Goal: Task Accomplishment & Management: Complete application form

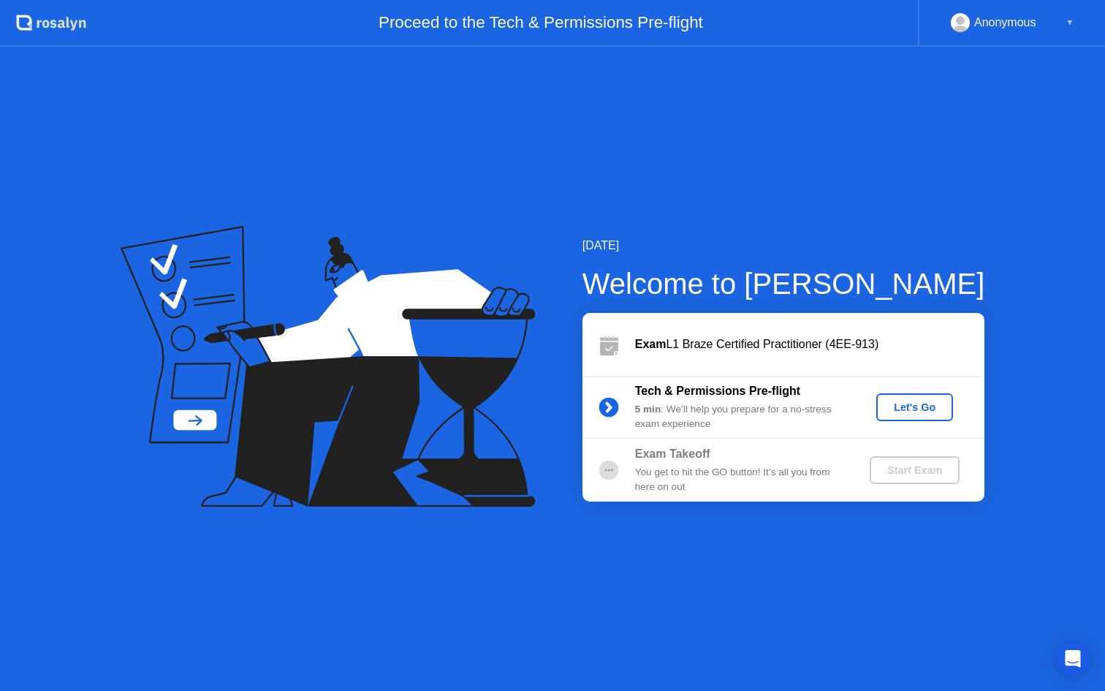
click at [1067, 31] on div "▼" at bounding box center [1069, 22] width 7 height 19
click at [901, 397] on button "Let's Go" at bounding box center [914, 407] width 77 height 28
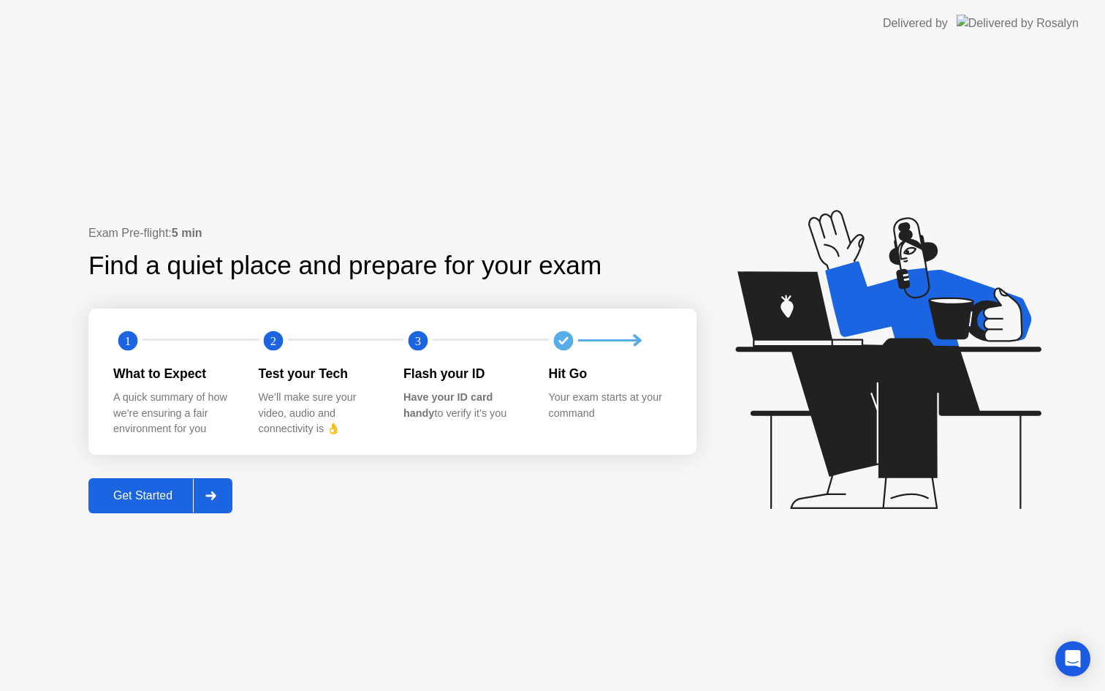
click at [132, 493] on div "Get Started" at bounding box center [143, 495] width 100 height 13
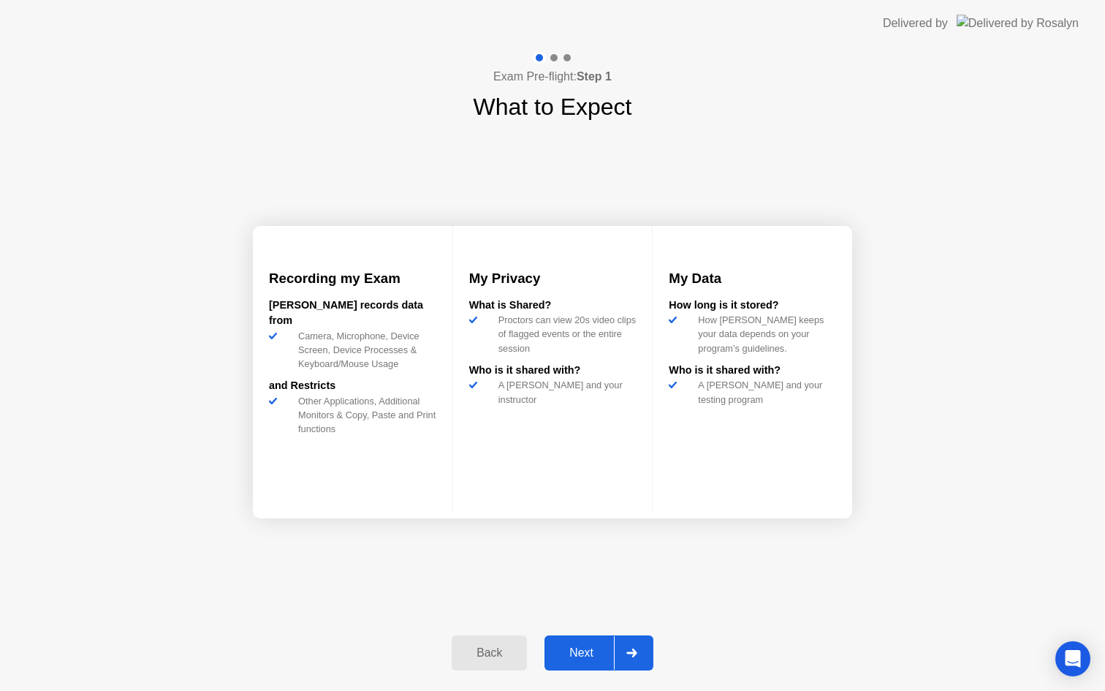
click at [579, 646] on div "Next" at bounding box center [581, 652] width 65 height 13
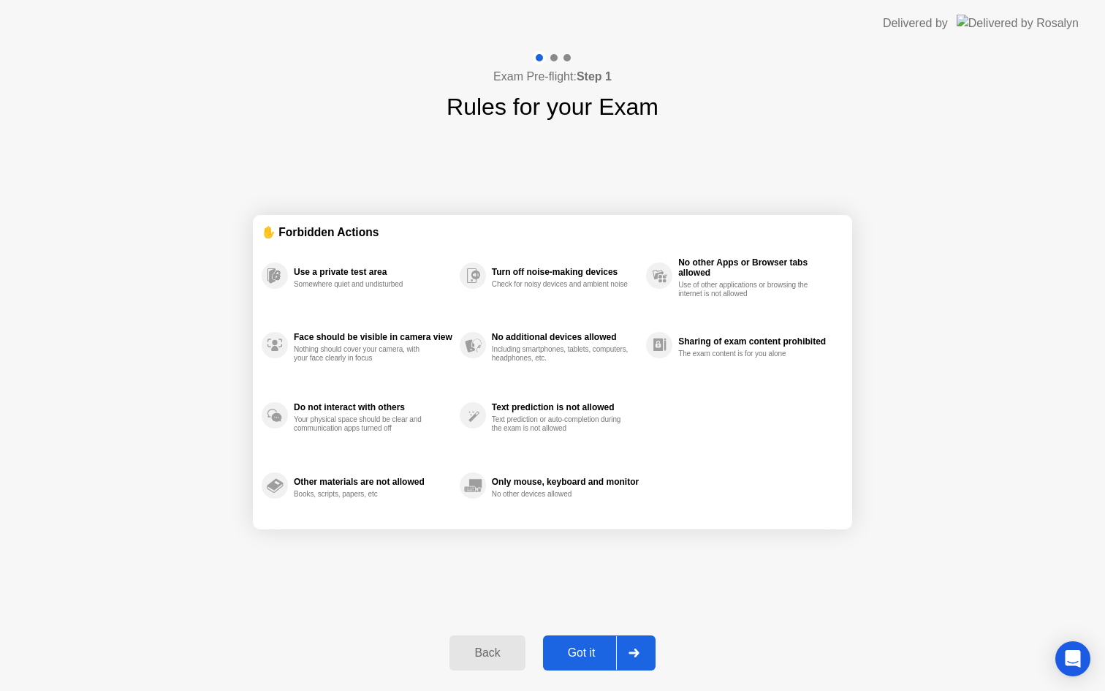
click at [584, 651] on div "Got it" at bounding box center [581, 652] width 69 height 13
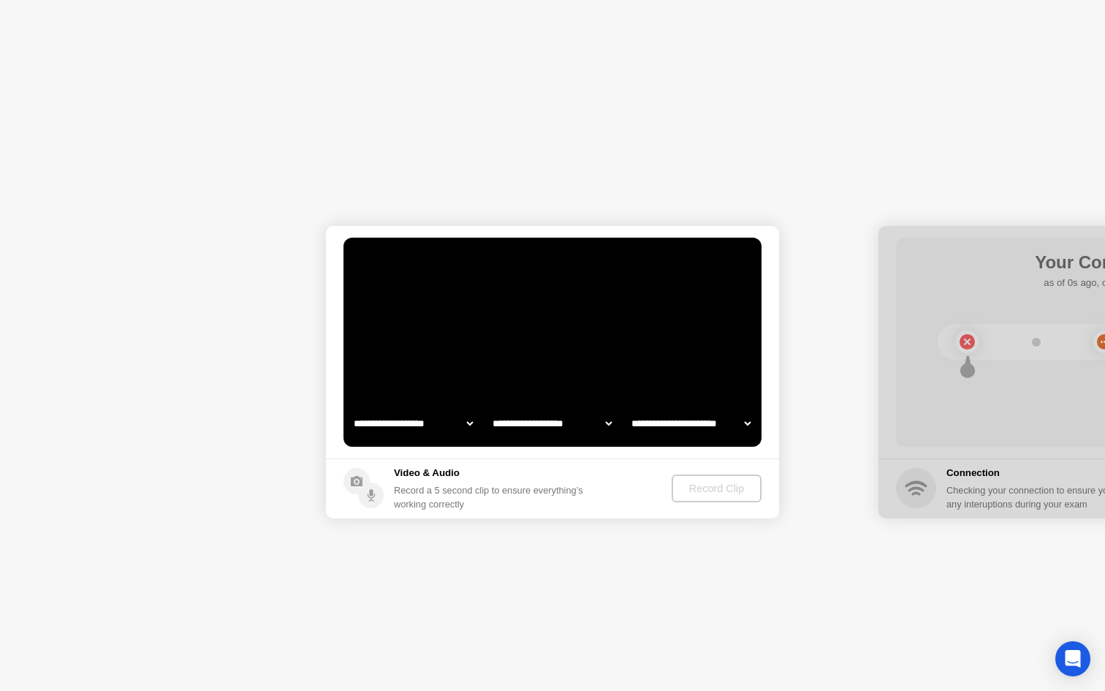
select select "**********"
select select "*******"
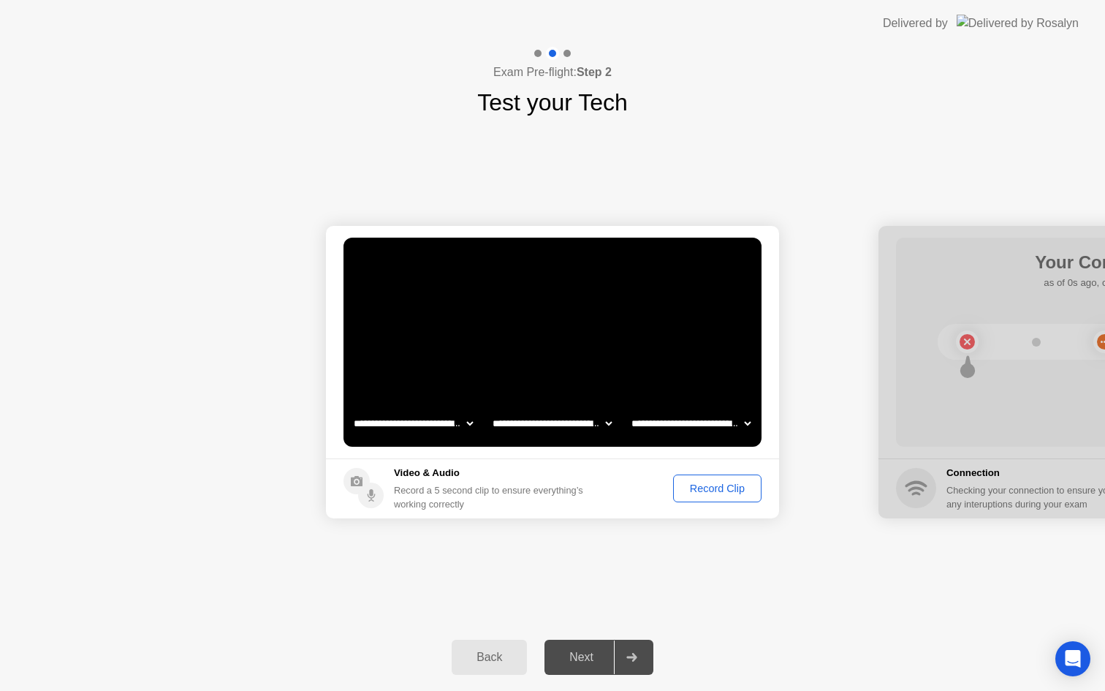
click at [694, 494] on div "Record Clip" at bounding box center [717, 488] width 78 height 12
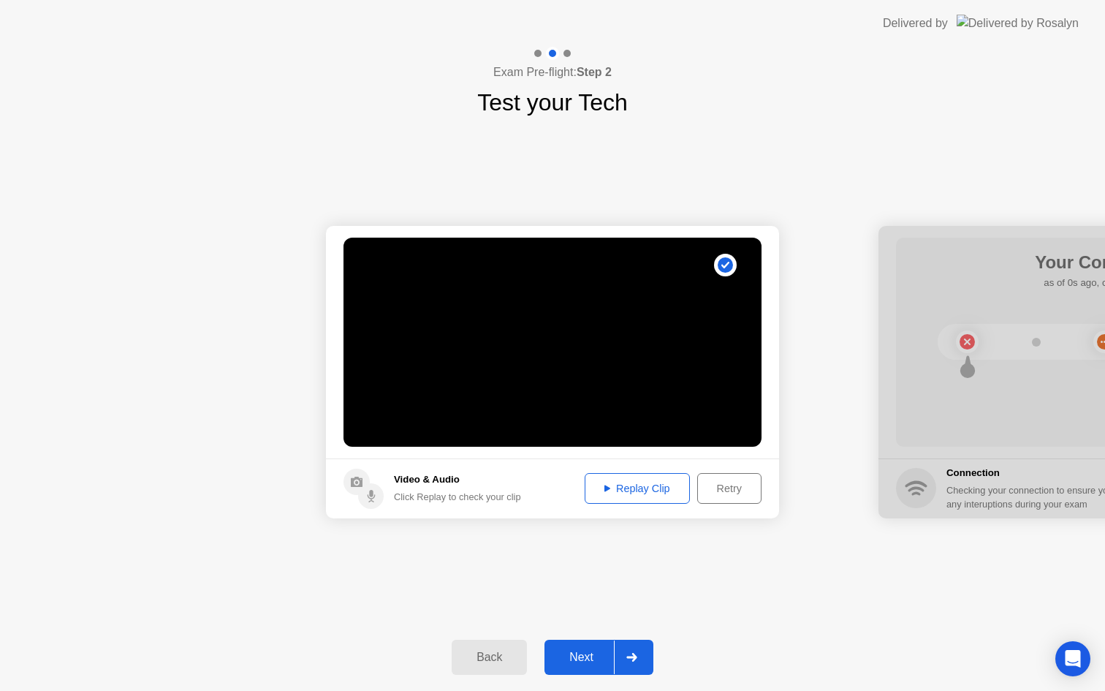
click at [604, 486] on icon at bounding box center [607, 488] width 6 height 7
click at [587, 646] on button "Next" at bounding box center [598, 656] width 109 height 35
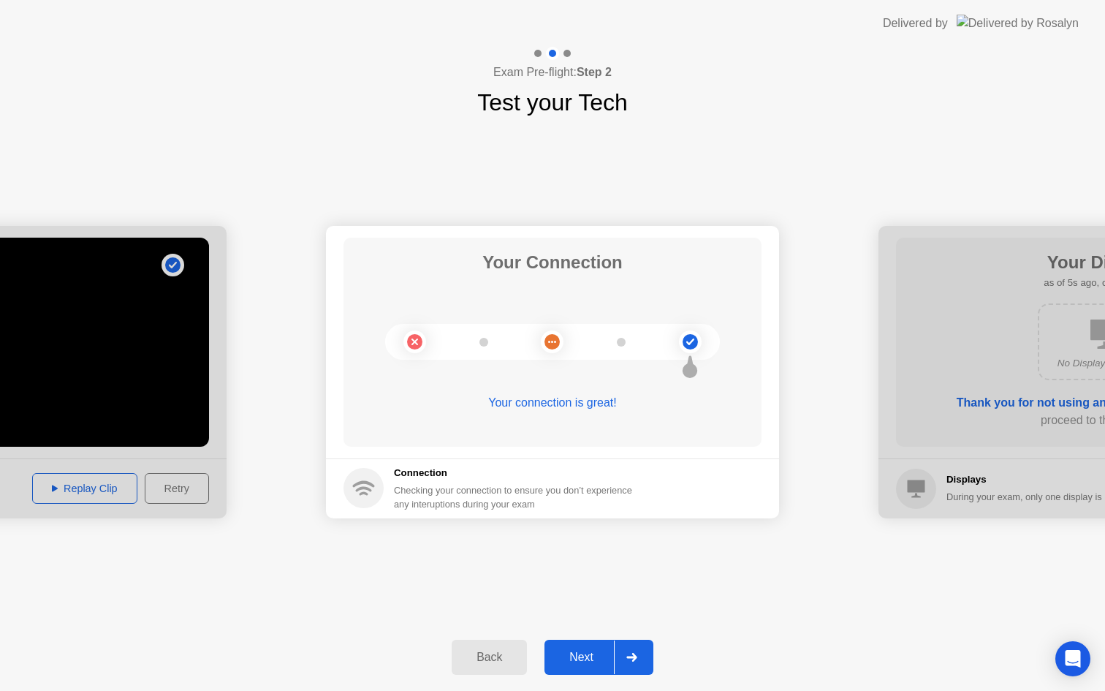
click at [568, 636] on div "Back Next" at bounding box center [552, 656] width 1105 height 67
click at [580, 650] on div "Next" at bounding box center [581, 656] width 65 height 13
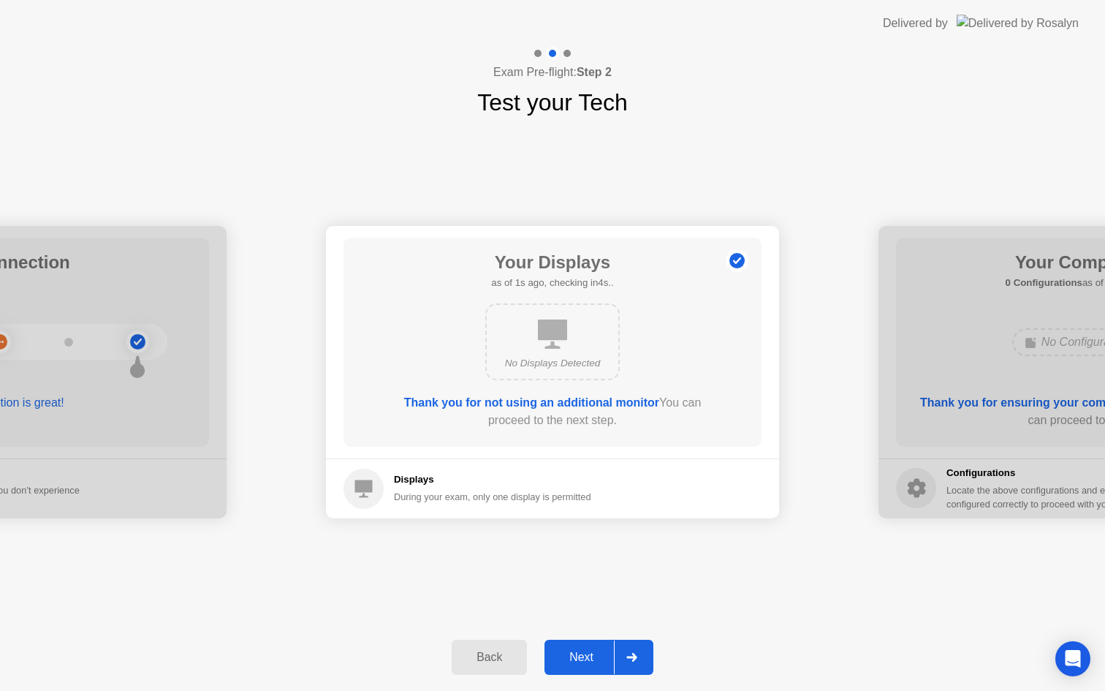
click at [584, 658] on div "Next" at bounding box center [581, 656] width 65 height 13
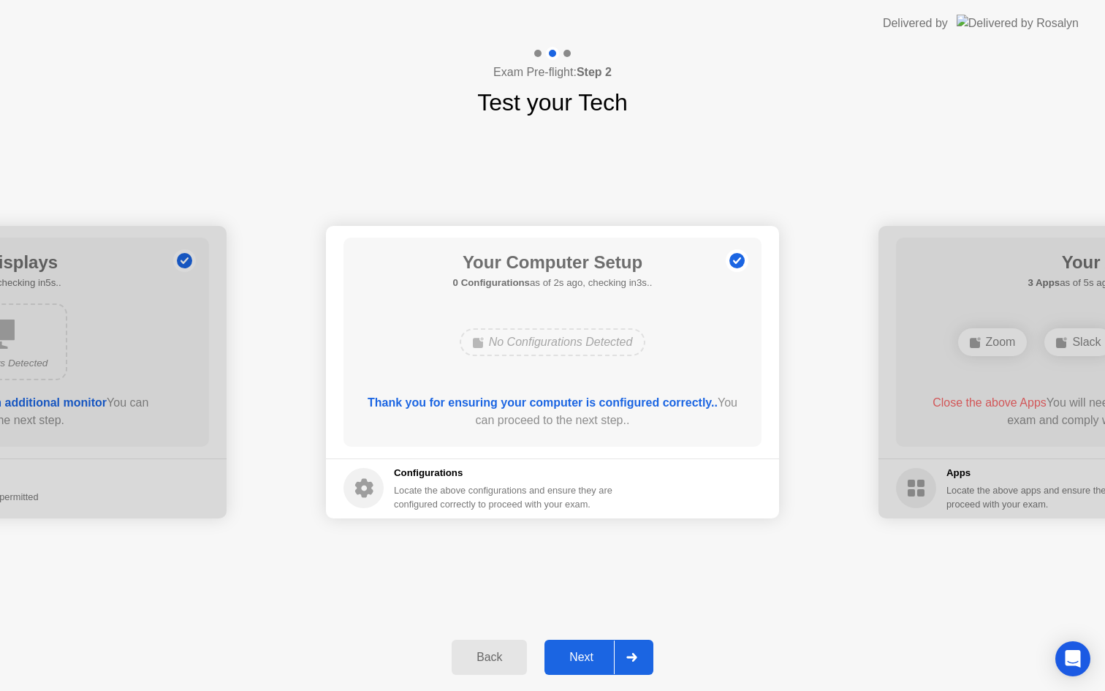
click at [596, 646] on button "Next" at bounding box center [598, 656] width 109 height 35
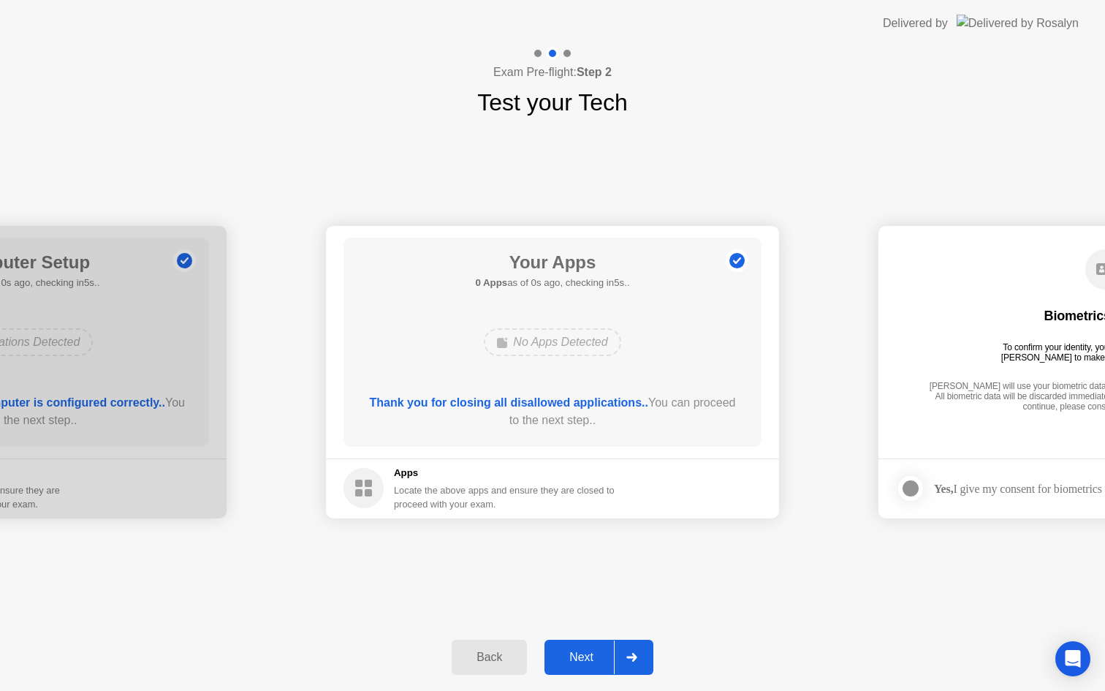
click at [590, 655] on div "Next" at bounding box center [581, 656] width 65 height 13
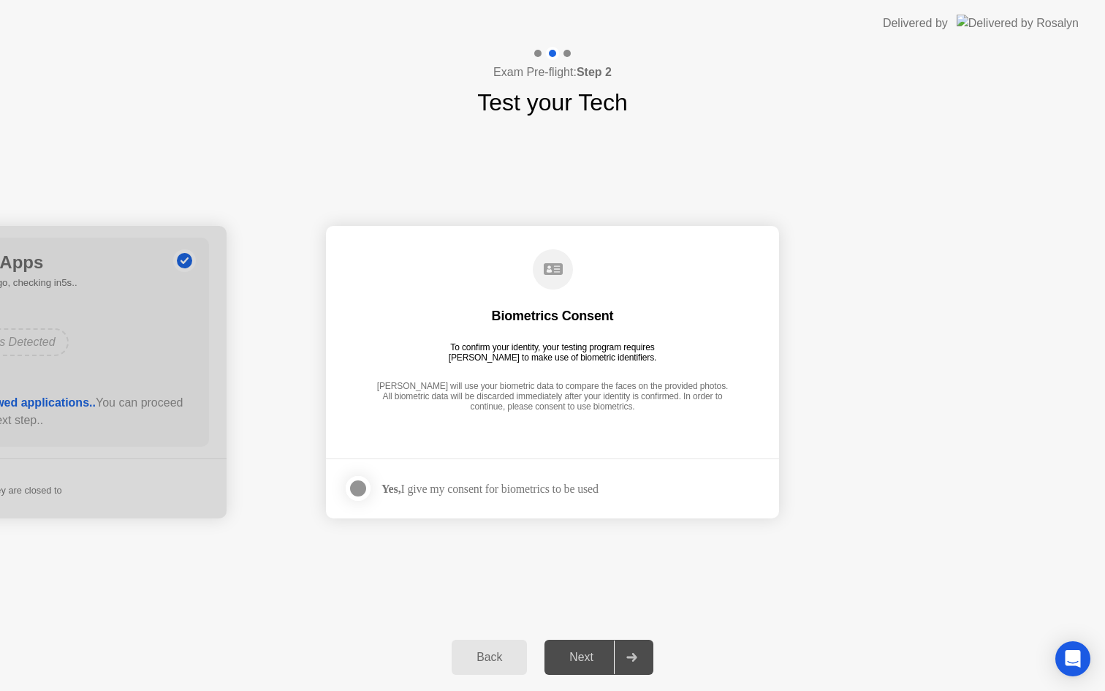
click at [352, 489] on div at bounding box center [358, 488] width 18 height 18
click at [586, 653] on div "Next" at bounding box center [581, 656] width 65 height 13
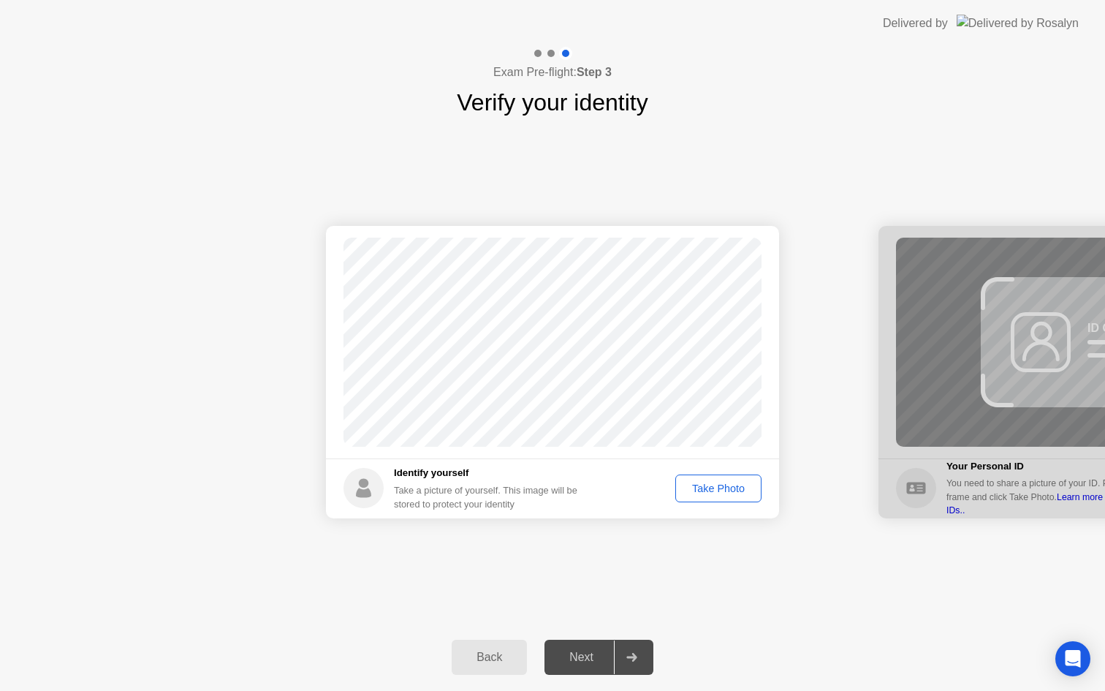
click at [730, 486] on div "Take Photo" at bounding box center [718, 488] width 76 height 12
click at [582, 657] on div "Next" at bounding box center [581, 656] width 65 height 13
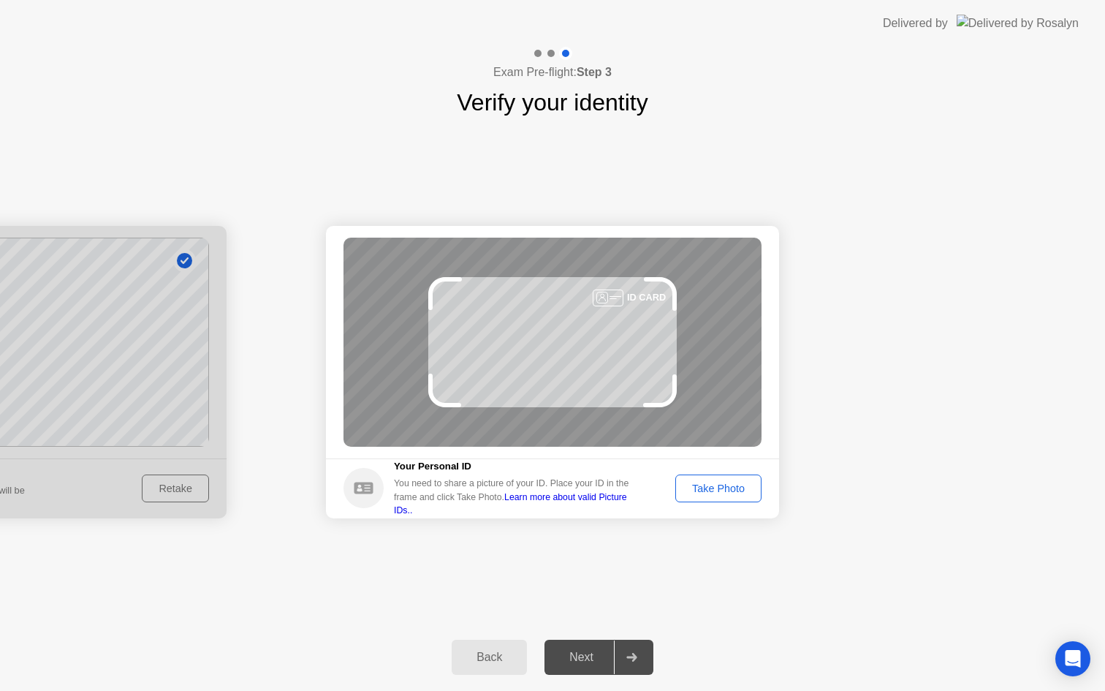
click at [741, 491] on div "Take Photo" at bounding box center [718, 488] width 76 height 12
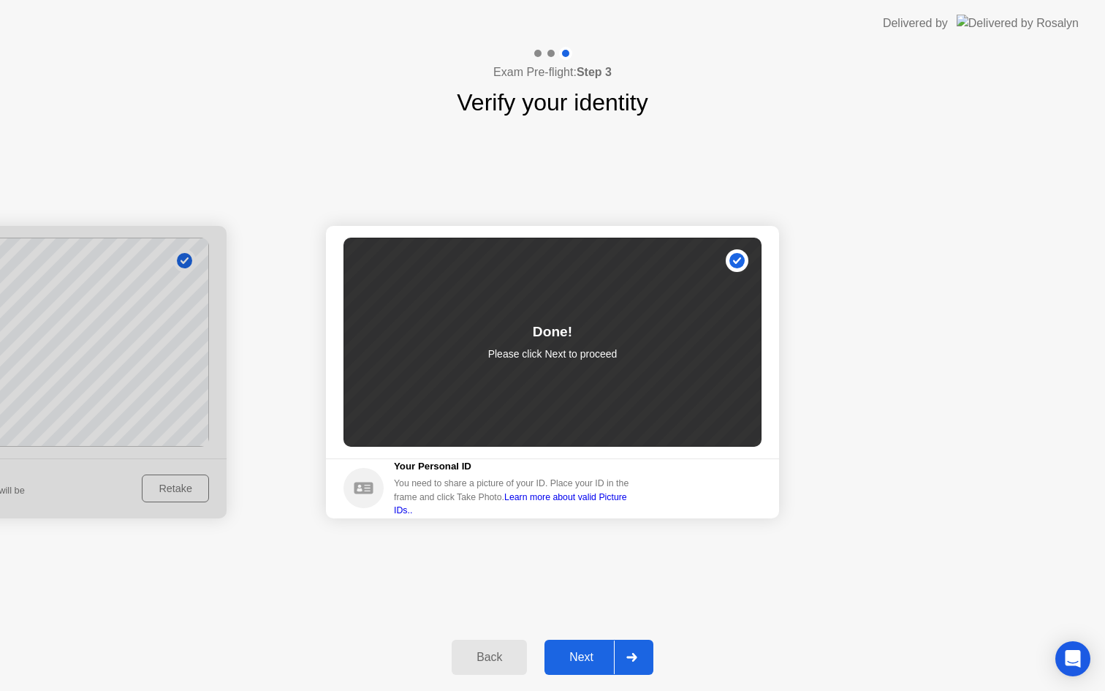
click at [587, 640] on button "Next" at bounding box center [598, 656] width 109 height 35
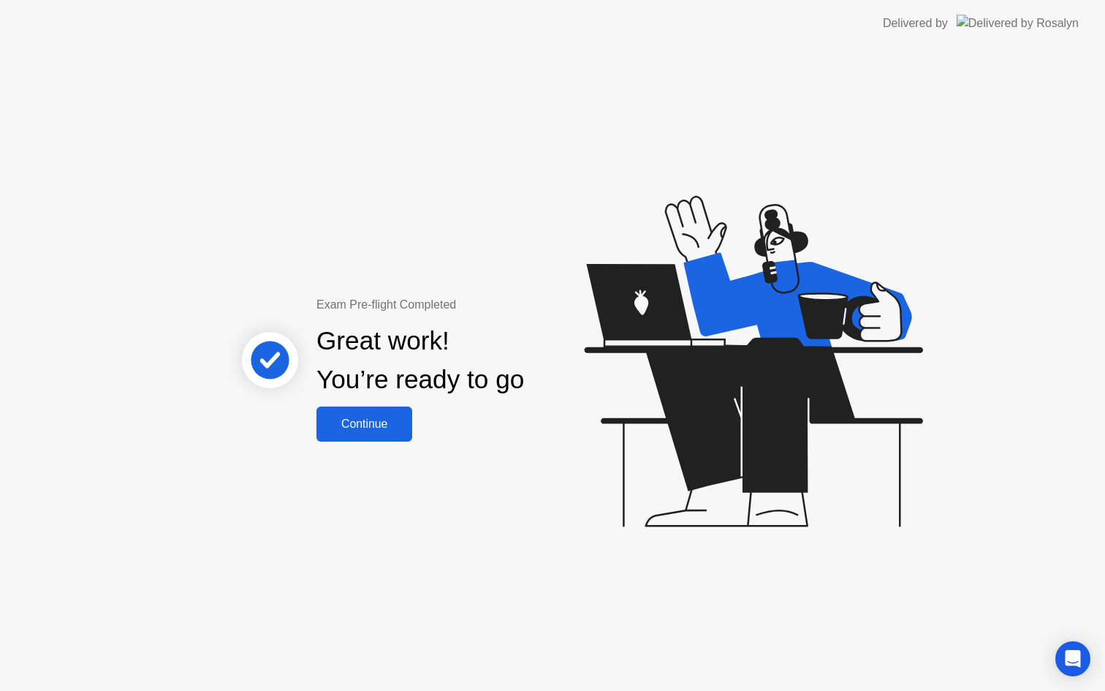
click at [381, 426] on div "Continue" at bounding box center [364, 423] width 87 height 13
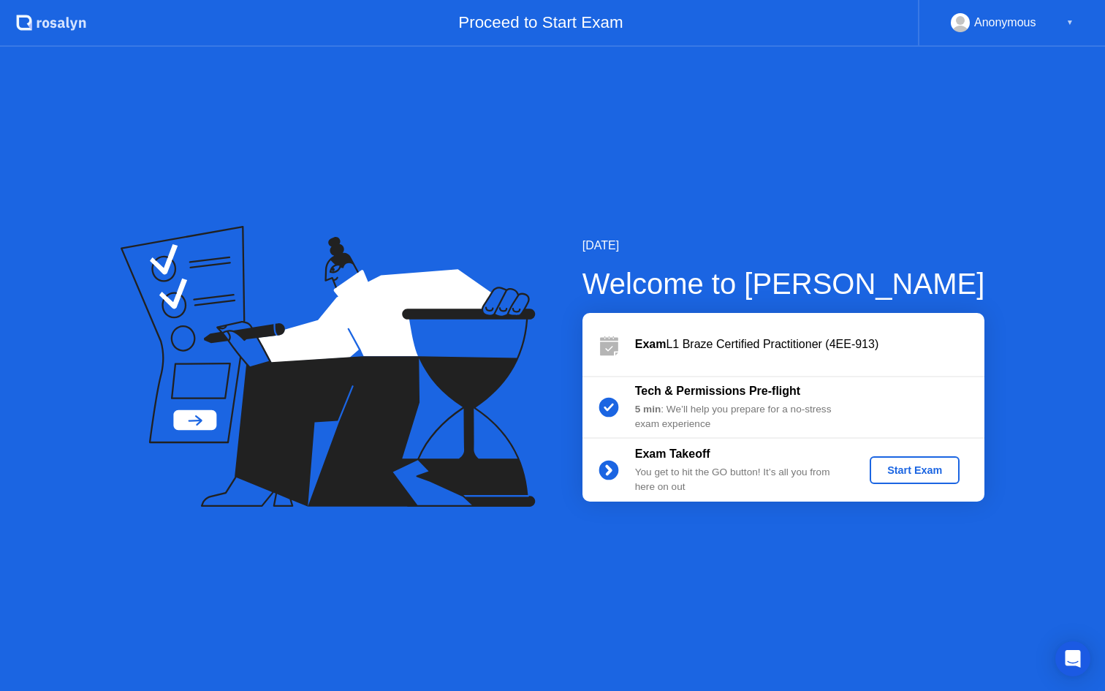
click at [901, 479] on button "Start Exam" at bounding box center [915, 470] width 90 height 28
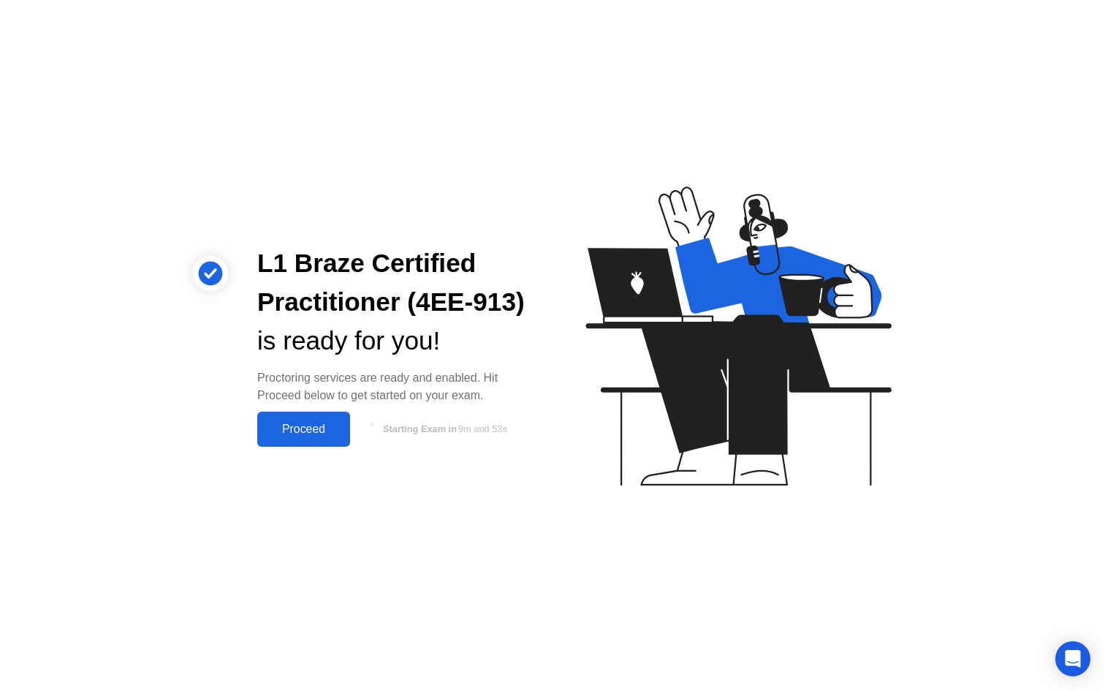
click at [269, 430] on div "Proceed" at bounding box center [304, 428] width 84 height 13
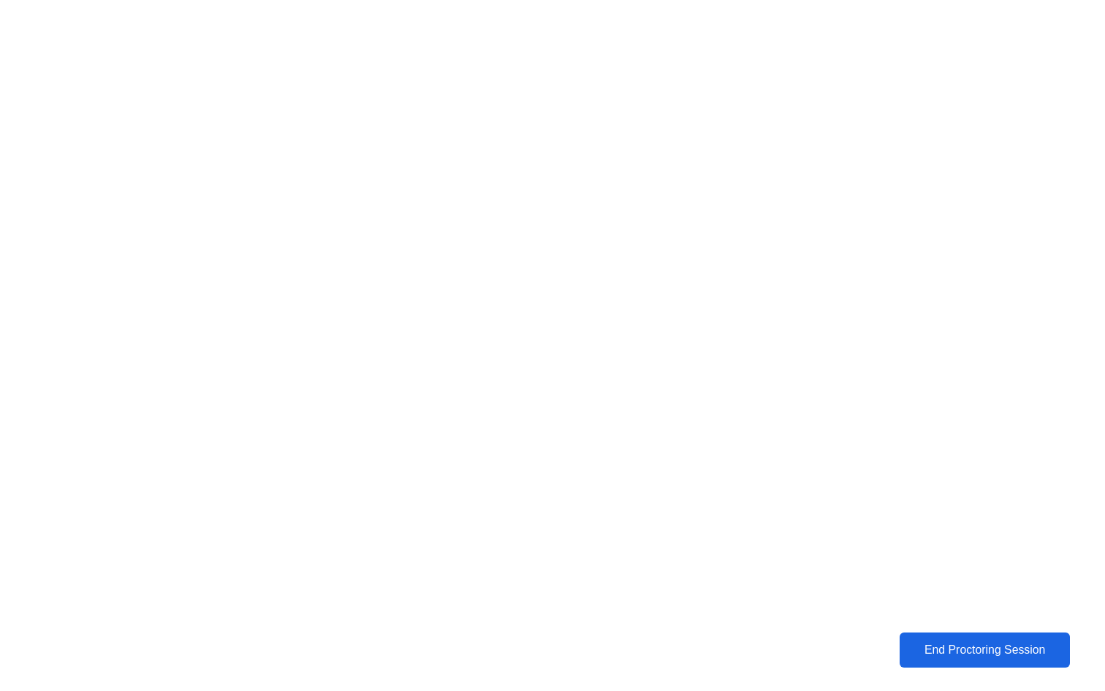
click at [937, 653] on div "End Proctoring Session" at bounding box center [984, 649] width 161 height 13
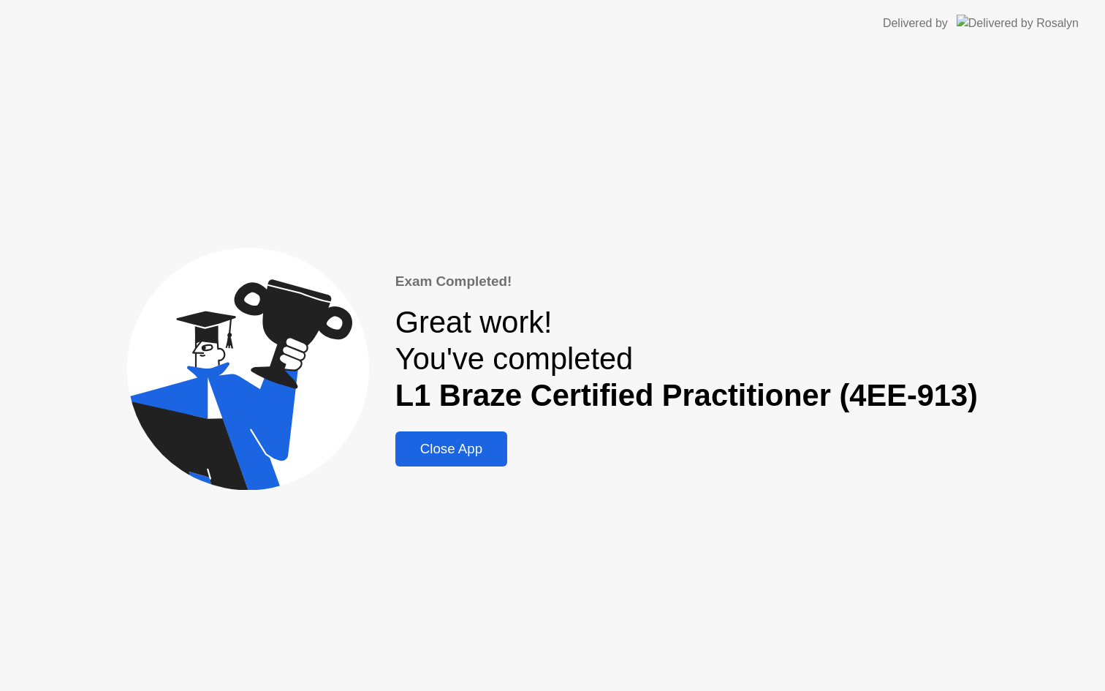
click at [438, 454] on div "Close App" at bounding box center [451, 449] width 103 height 16
